Goal: Information Seeking & Learning: Learn about a topic

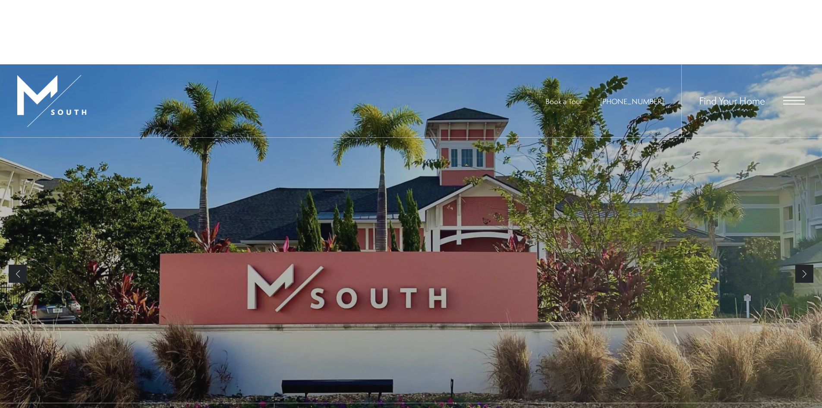
click at [803, 209] on li "Next" at bounding box center [804, 274] width 18 height 272
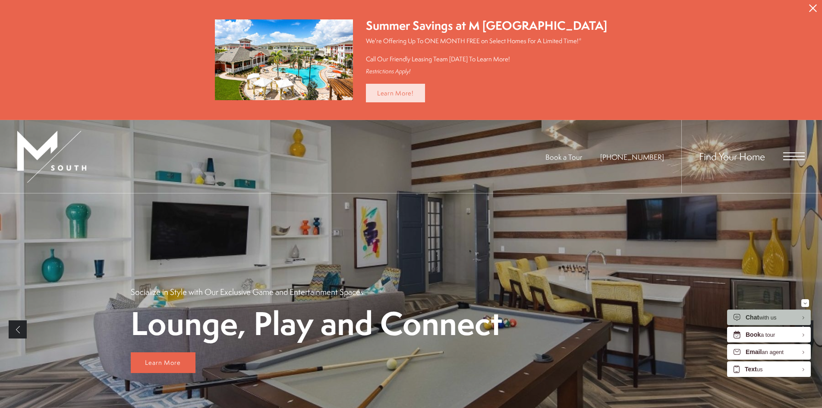
click at [418, 93] on link "Learn More!" at bounding box center [395, 93] width 59 height 19
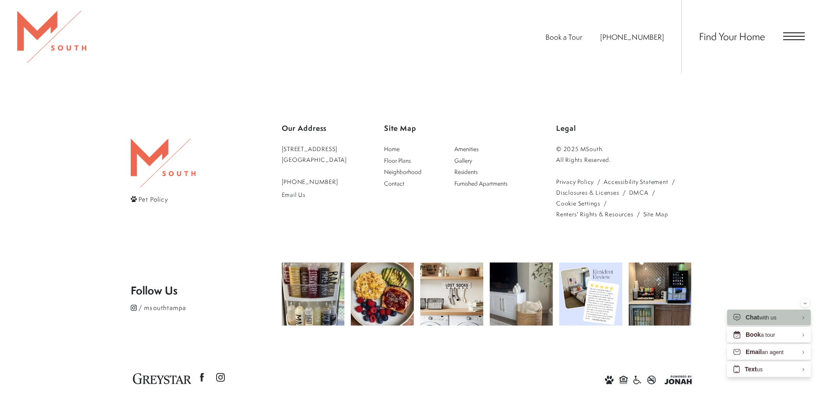
scroll to position [754, 0]
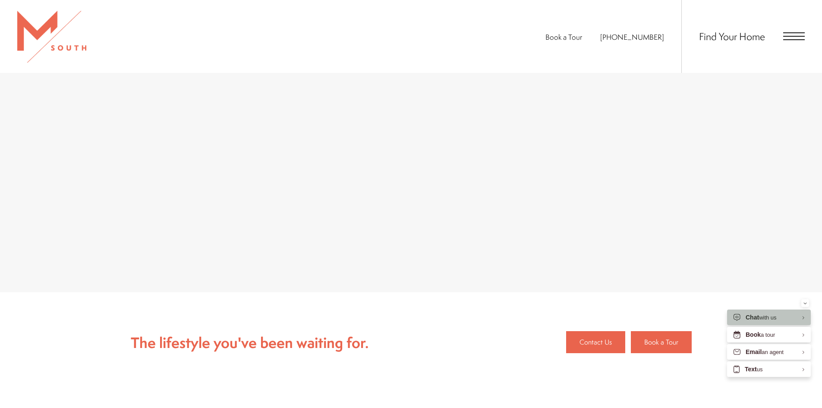
click at [790, 39] on span "Open Menu" at bounding box center [794, 36] width 22 height 8
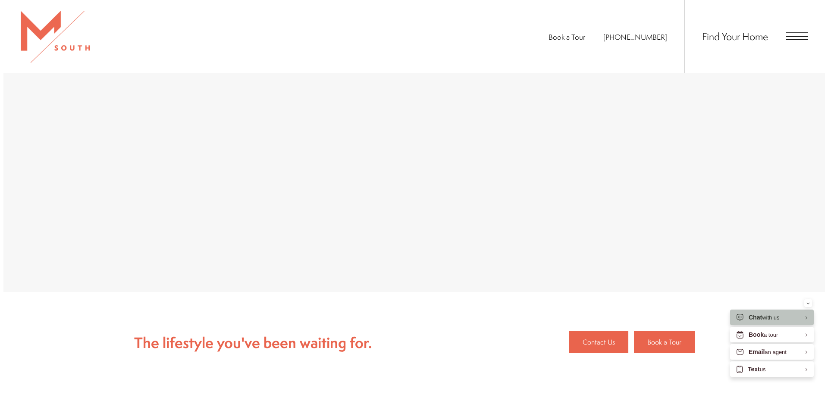
scroll to position [0, 0]
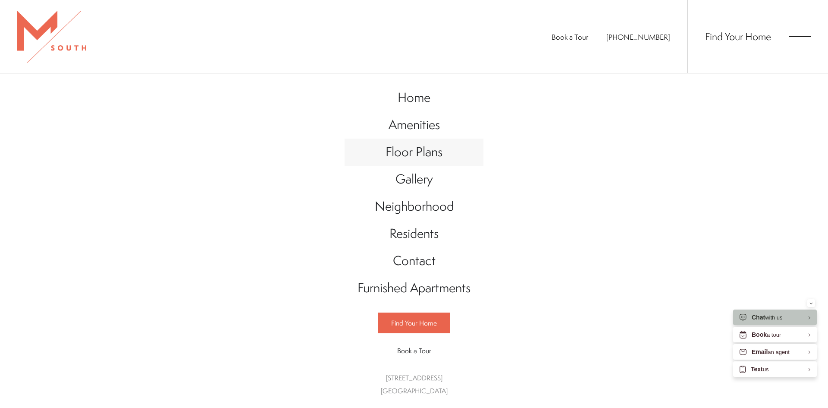
click at [425, 154] on span "Floor Plans" at bounding box center [414, 152] width 57 height 18
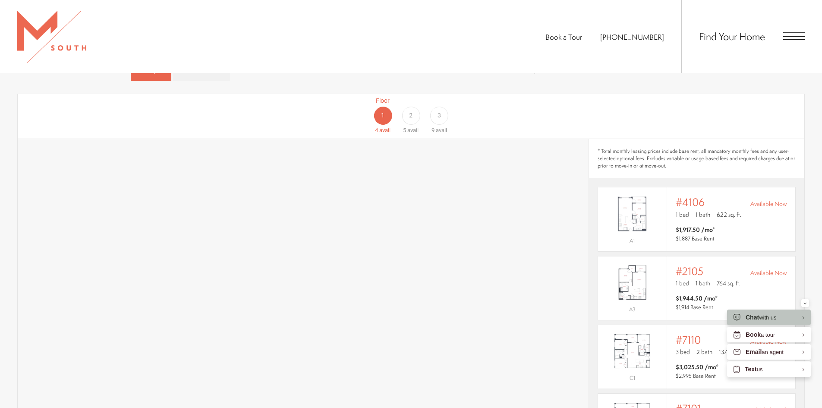
scroll to position [472, 0]
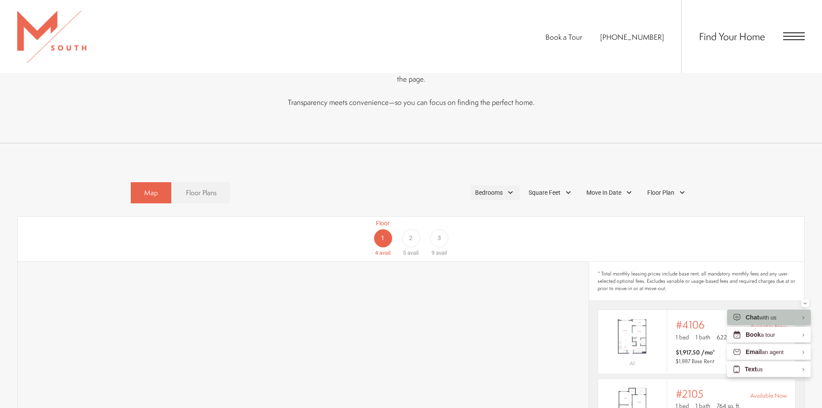
click at [505, 185] on div "Bedrooms" at bounding box center [495, 192] width 49 height 15
click at [491, 212] on span "1 Bedroom" at bounding box center [478, 216] width 43 height 9
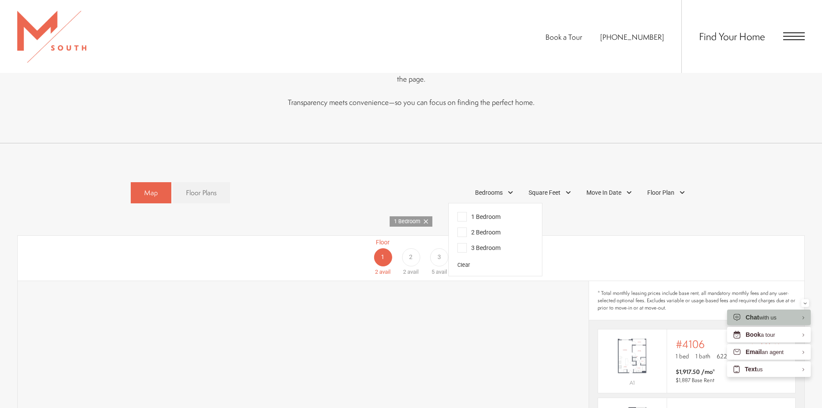
click at [412, 253] on span "2" at bounding box center [410, 257] width 3 height 9
click at [438, 253] on span "3" at bounding box center [438, 257] width 3 height 9
click at [619, 238] on div "Floor 1 2 avail Floor 2 2 avail Floor 3 5 avail" at bounding box center [762, 257] width 787 height 38
click at [606, 239] on div "Floor 1 2 avail Floor 2 2 avail Floor 3 5 avail" at bounding box center [762, 257] width 787 height 38
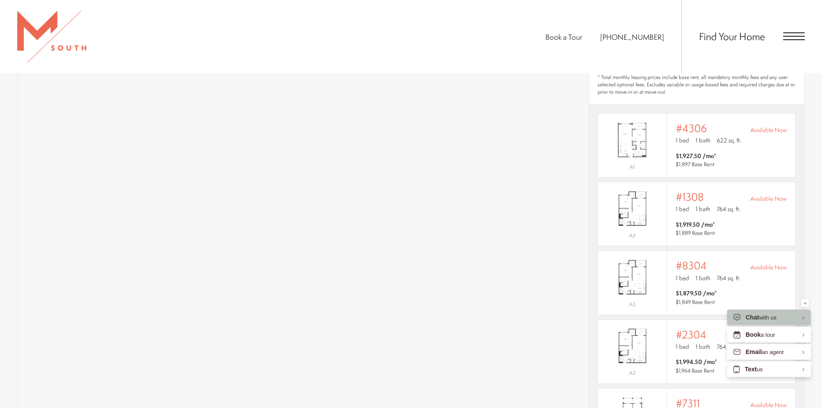
scroll to position [734, 0]
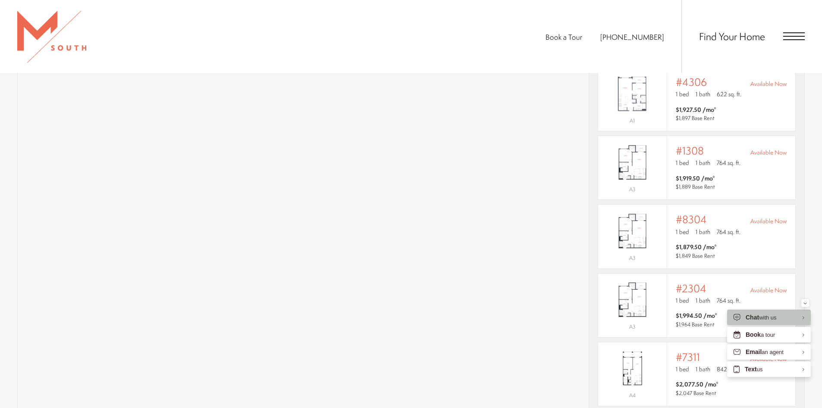
click at [465, 63] on div "Book a Tour 813-570-8014 Find Your Home" at bounding box center [411, 36] width 822 height 73
click at [489, 53] on div "Book a Tour 813-570-8014 Find Your Home" at bounding box center [411, 36] width 822 height 73
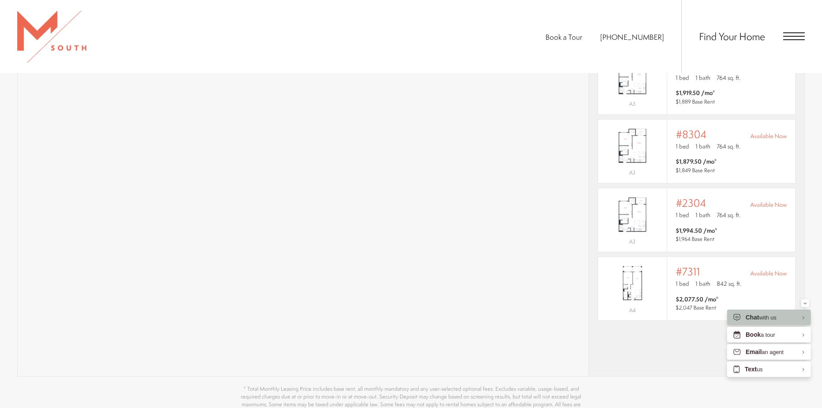
scroll to position [774, 0]
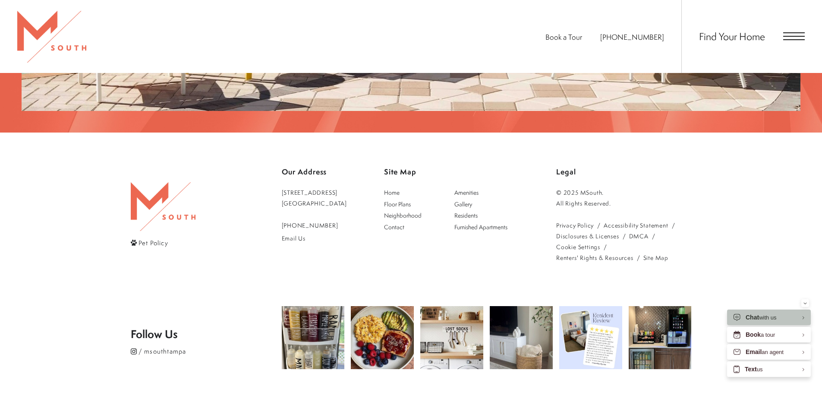
scroll to position [1810, 0]
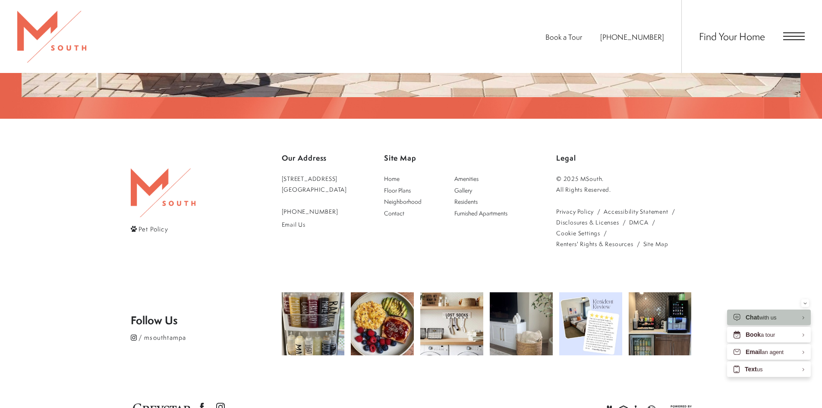
click at [327, 173] on link "[STREET_ADDRESS]" at bounding box center [315, 184] width 66 height 22
